Goal: Task Accomplishment & Management: Use online tool/utility

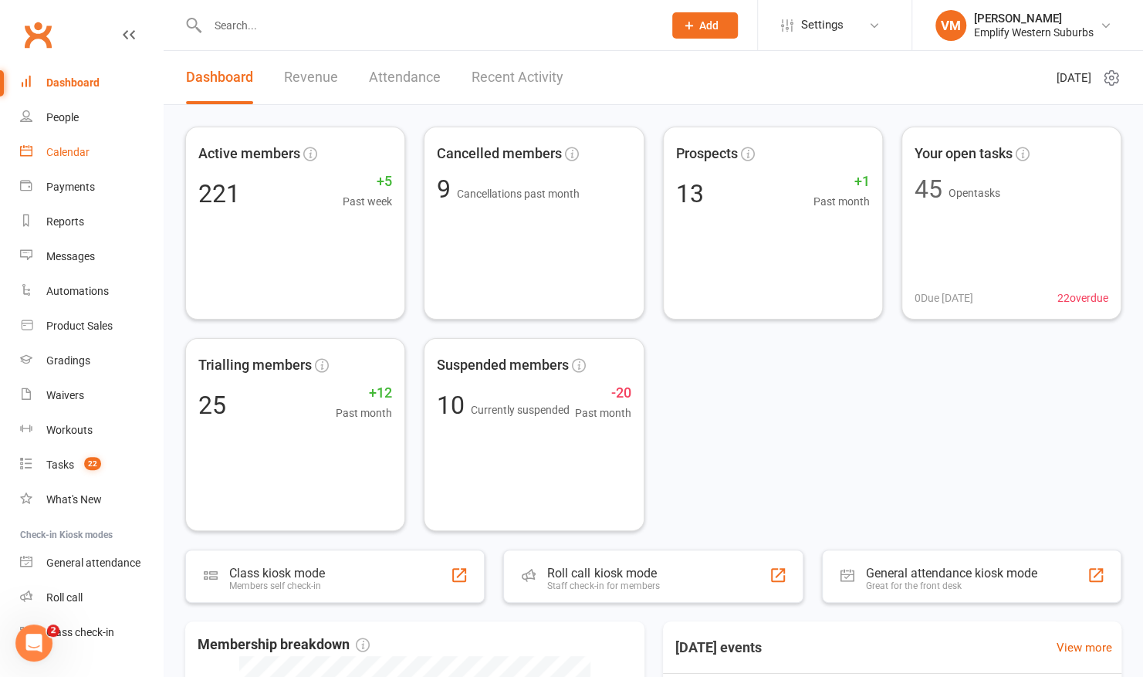
click at [68, 156] on div "Calendar" at bounding box center [67, 152] width 43 height 12
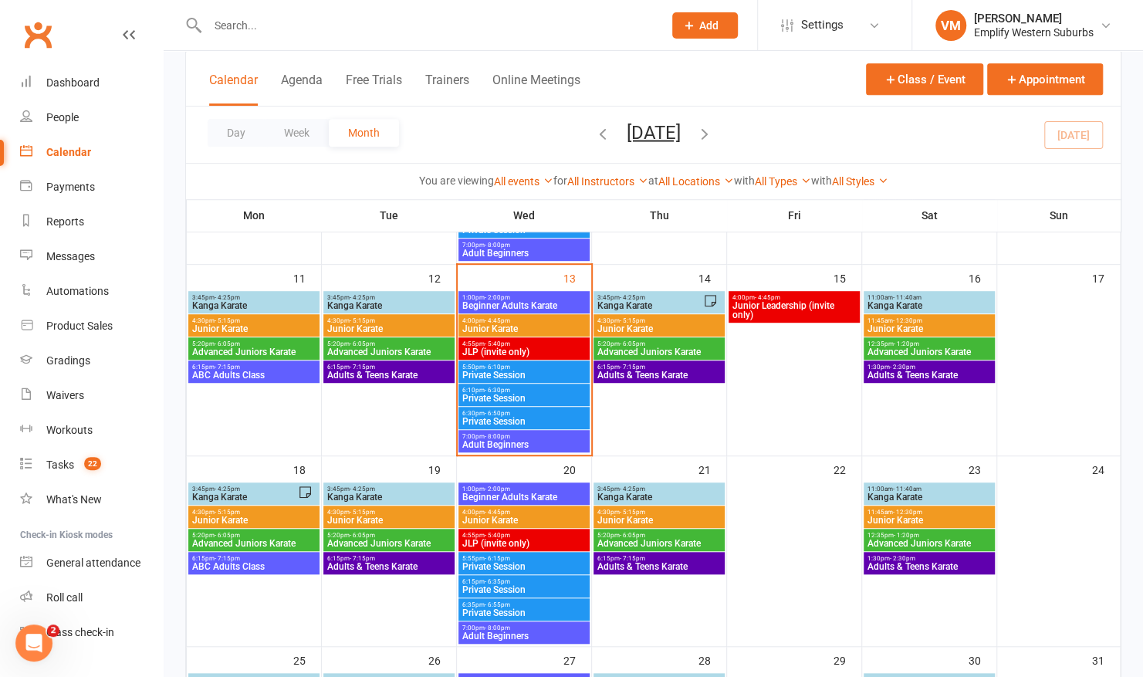
scroll to position [411, 0]
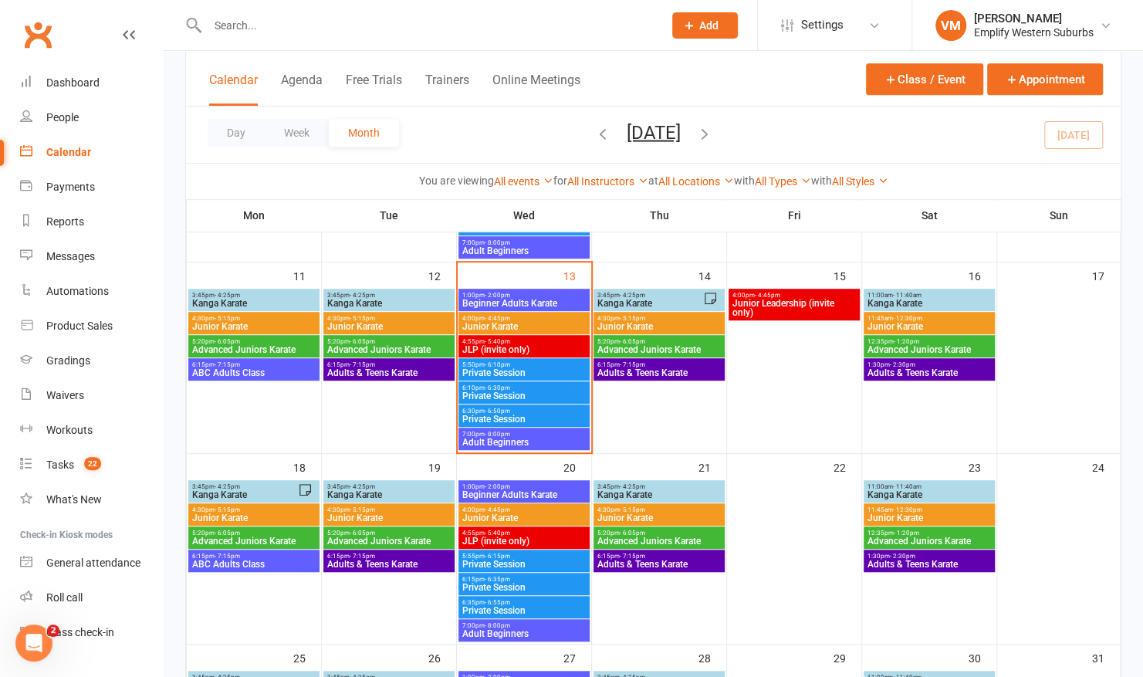
click at [526, 364] on span "5:50pm - 6:10pm" at bounding box center [524, 364] width 125 height 7
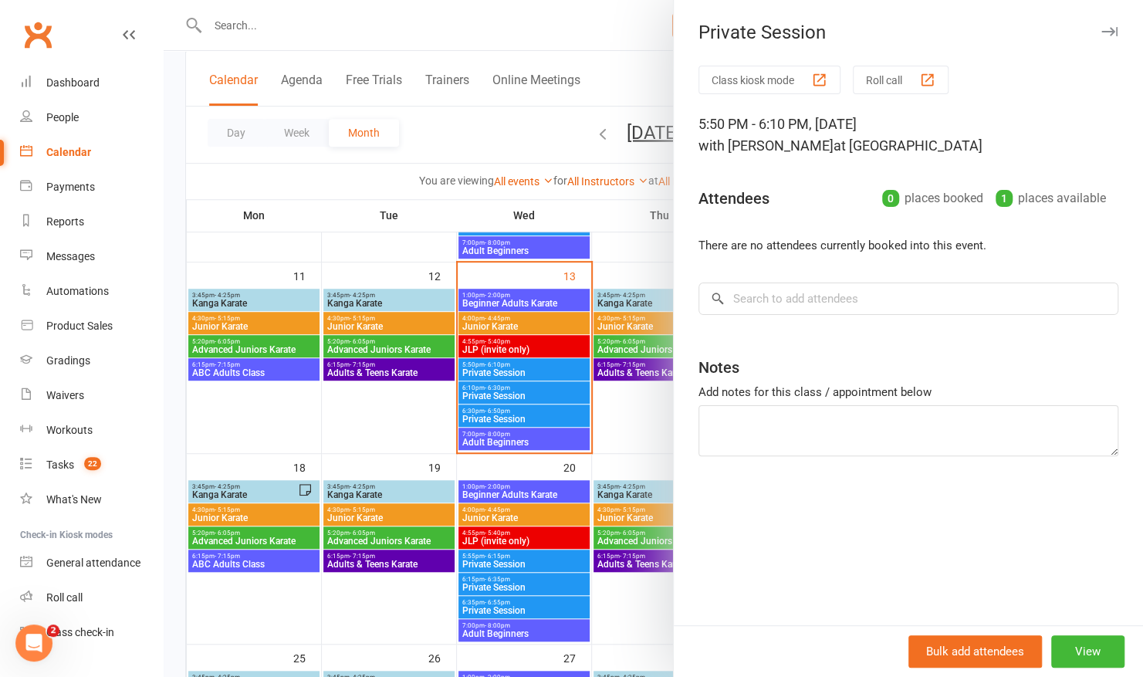
click at [507, 389] on div at bounding box center [653, 338] width 979 height 677
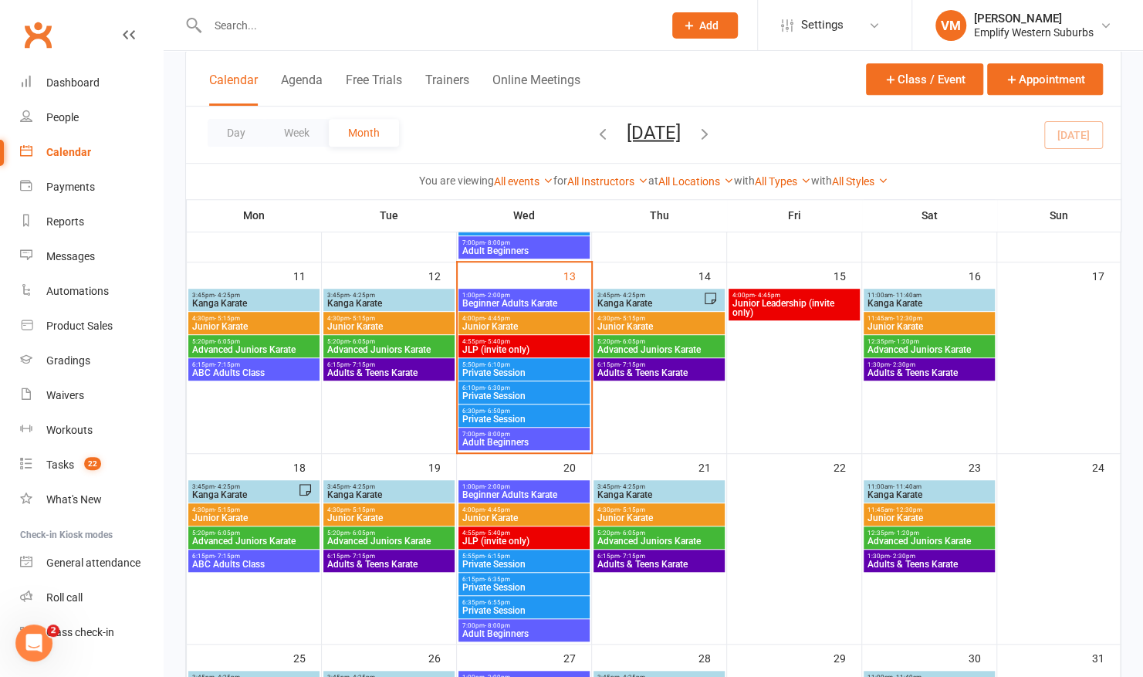
click at [507, 389] on span "- 6:30pm" at bounding box center [497, 387] width 25 height 7
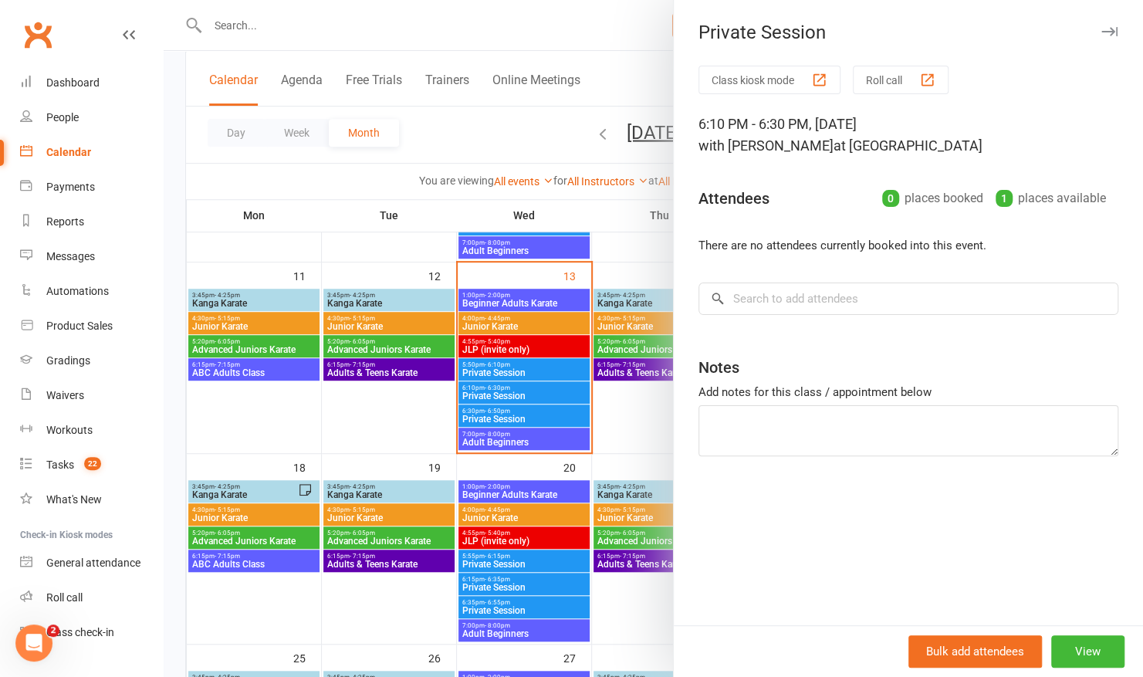
click at [500, 403] on div at bounding box center [653, 338] width 979 height 677
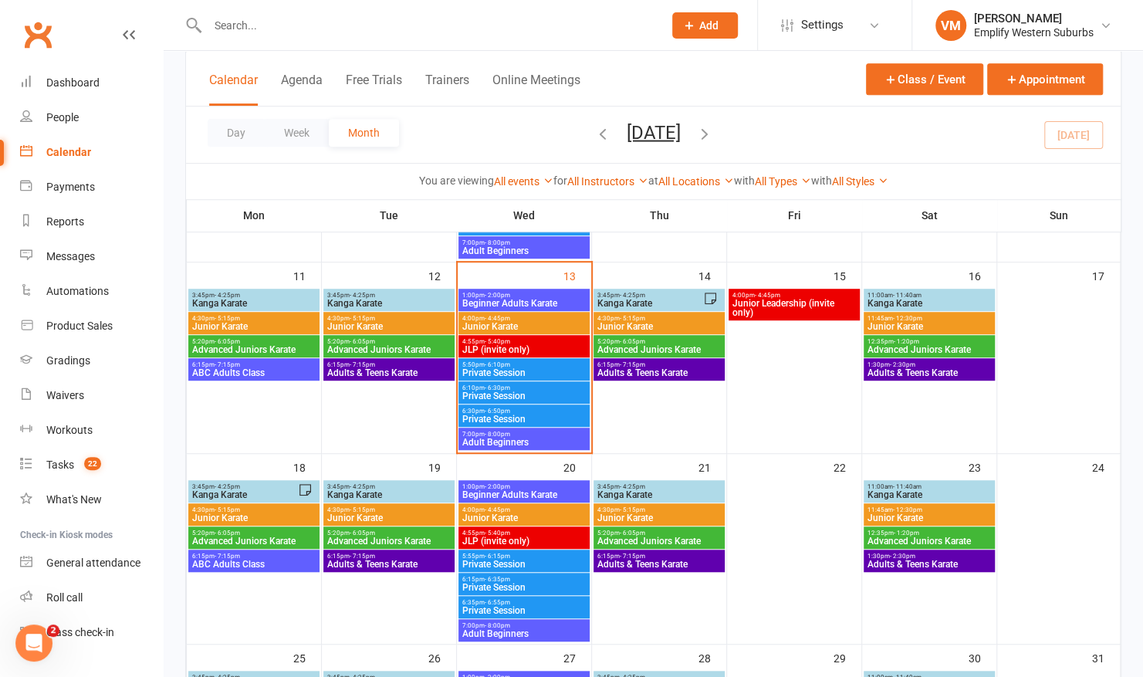
click at [496, 409] on span "- 6:50pm" at bounding box center [497, 411] width 25 height 7
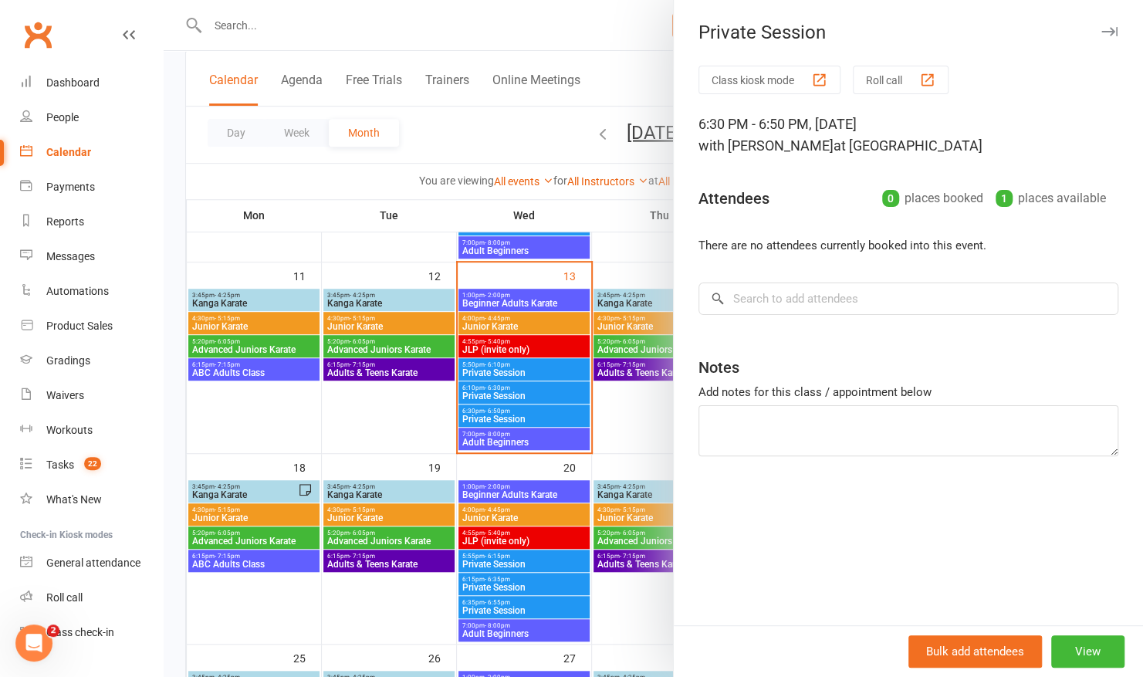
click at [417, 389] on div at bounding box center [653, 338] width 979 height 677
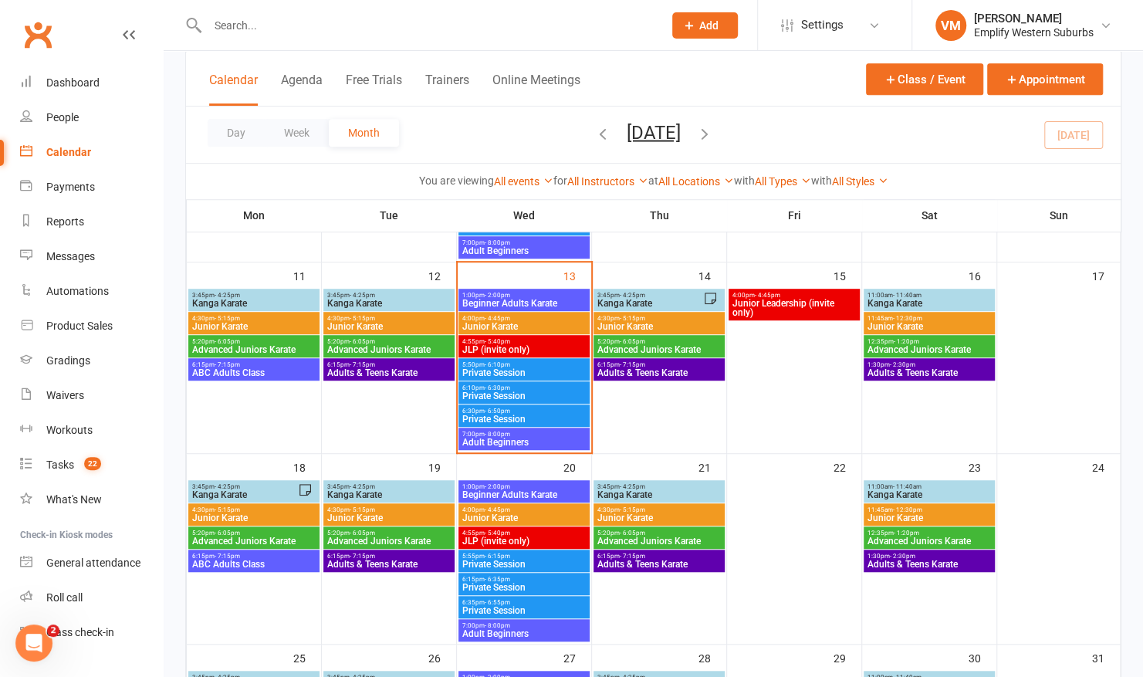
click at [479, 441] on span "Adult Beginners" at bounding box center [524, 442] width 125 height 9
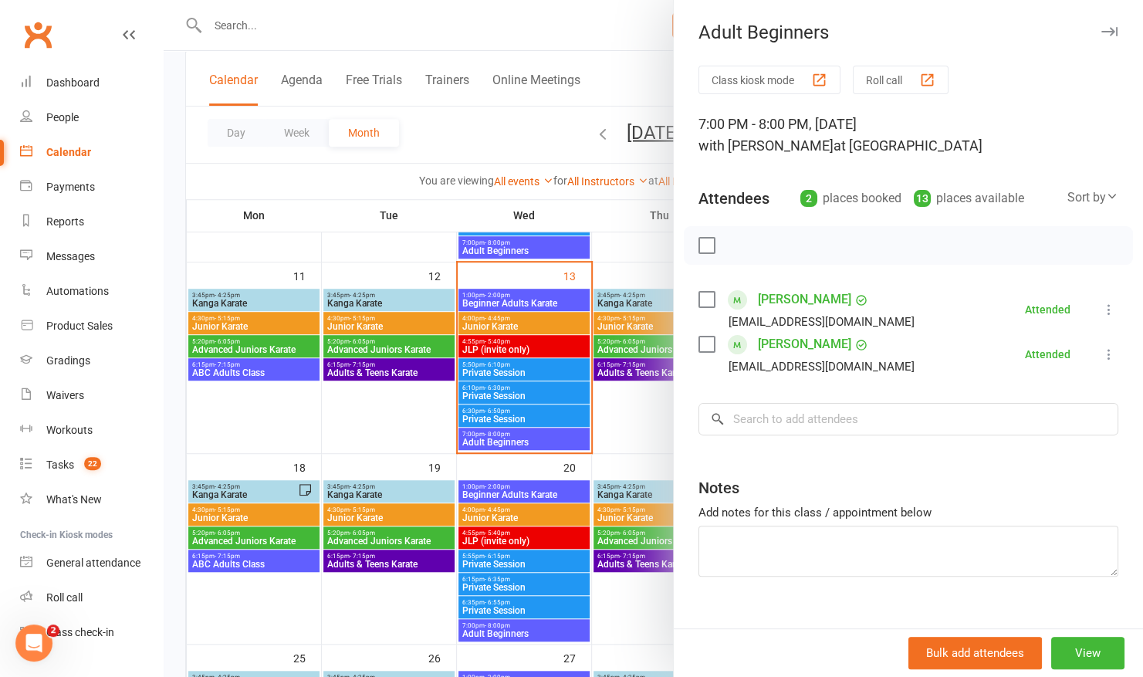
click at [419, 411] on div at bounding box center [653, 338] width 979 height 677
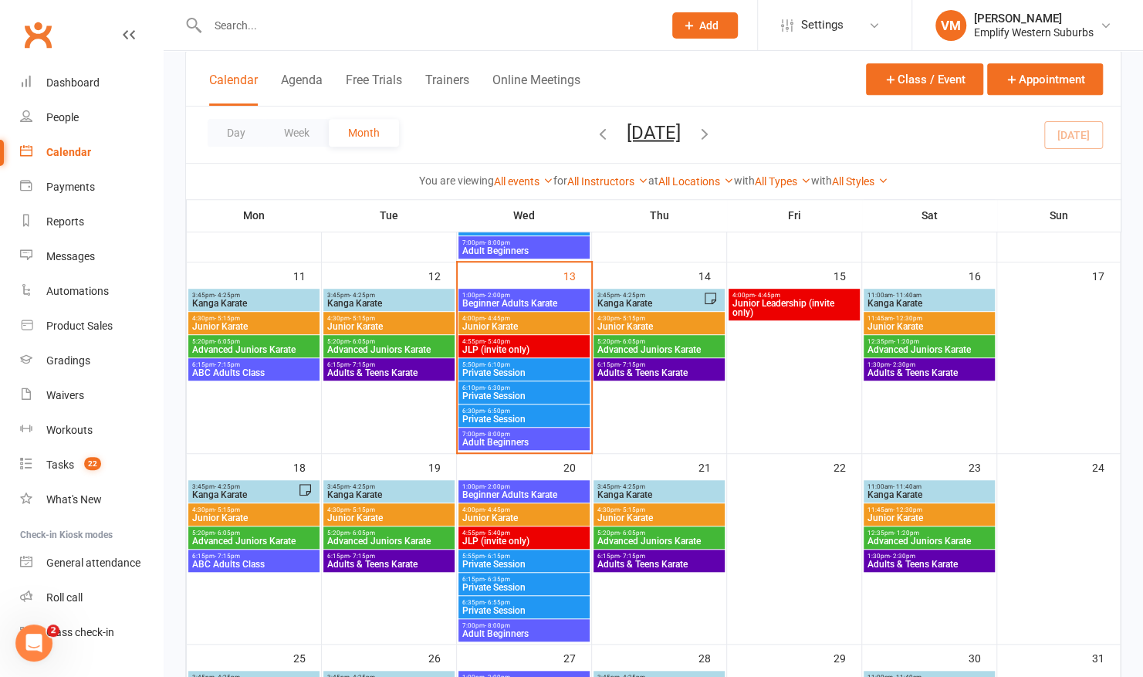
click at [487, 348] on span "JLP (invite only)" at bounding box center [524, 349] width 125 height 9
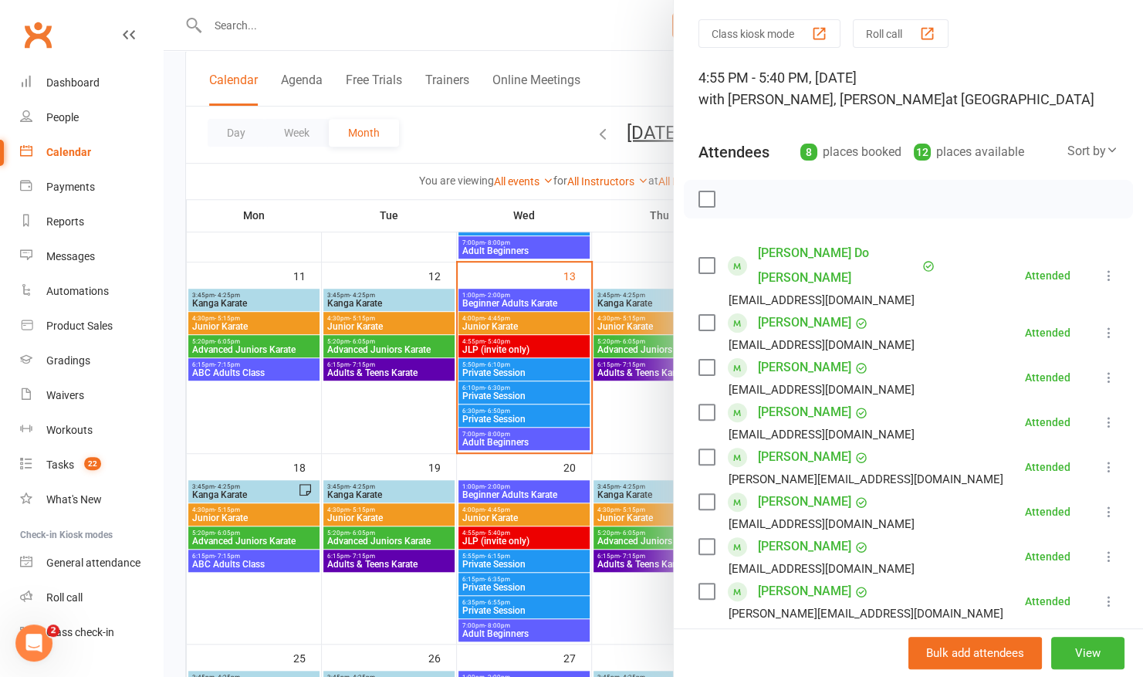
scroll to position [45, 0]
click at [892, 28] on button "Roll call" at bounding box center [901, 35] width 96 height 29
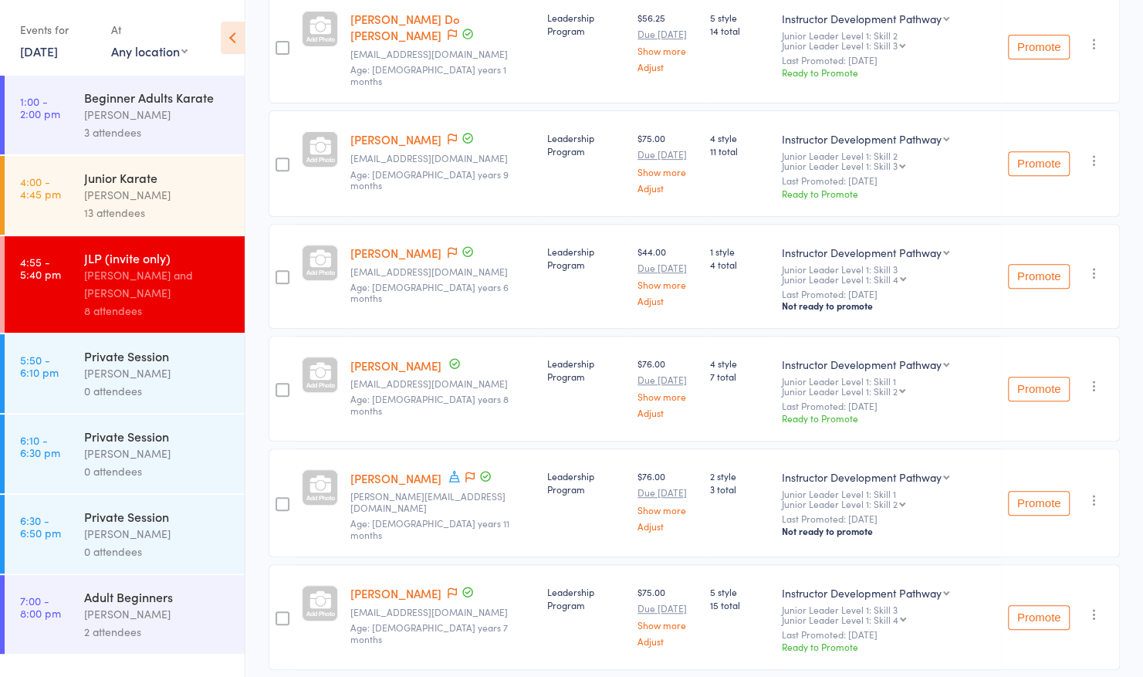
scroll to position [545, 0]
